Goal: Register for event/course

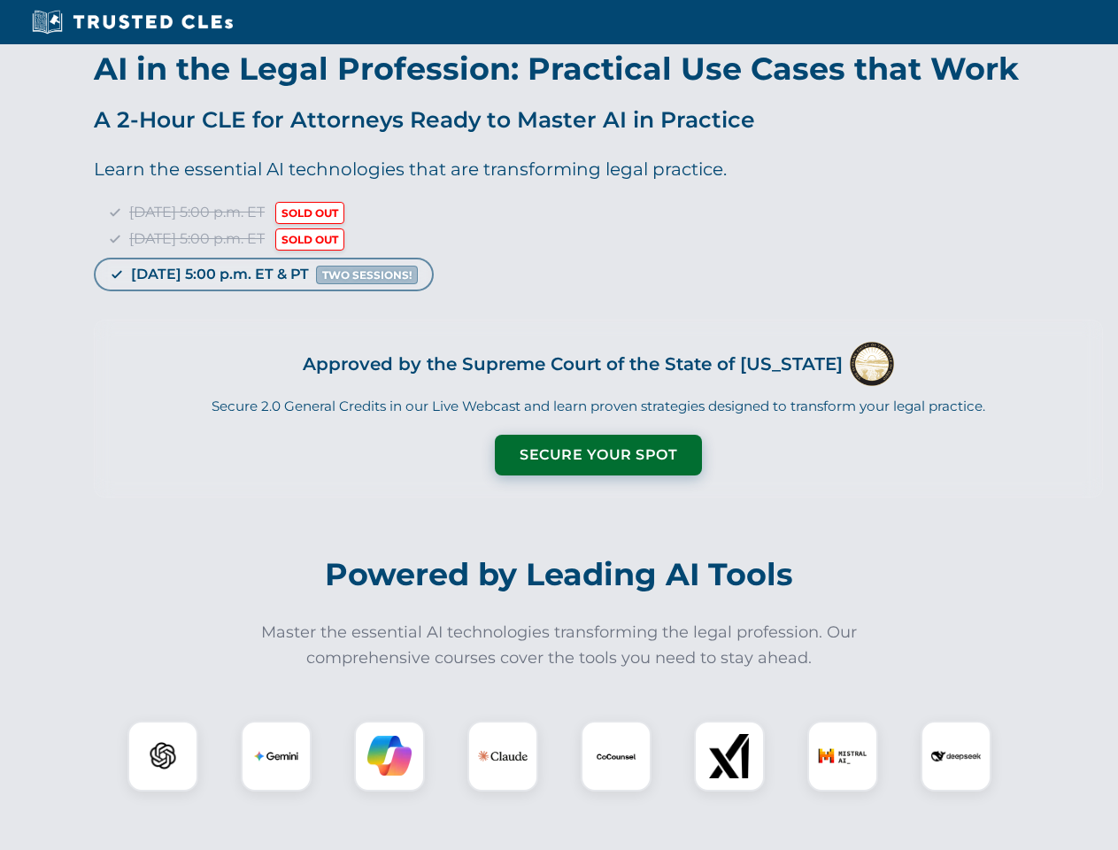
click at [597, 455] on button "Secure Your Spot" at bounding box center [598, 455] width 207 height 41
click at [163, 756] on img at bounding box center [162, 755] width 51 height 51
click at [276, 756] on img at bounding box center [276, 756] width 44 height 44
